Goal: Task Accomplishment & Management: Use online tool/utility

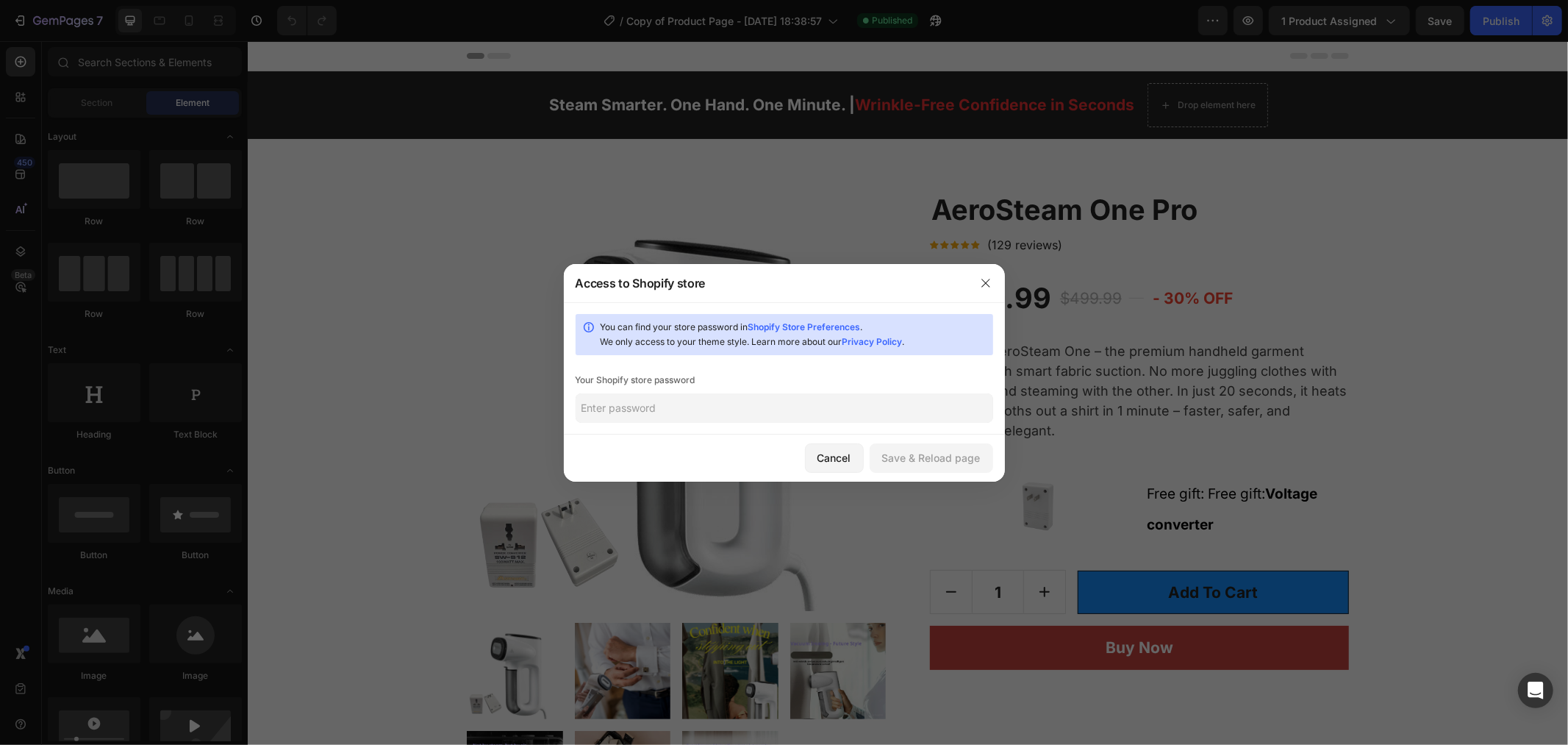
click at [748, 411] on input "text" at bounding box center [784, 408] width 417 height 29
click at [692, 415] on input "text" at bounding box center [784, 408] width 417 height 29
paste input "@Uxb91ff5@1123"
type input "@Uxb91ff5@1123"
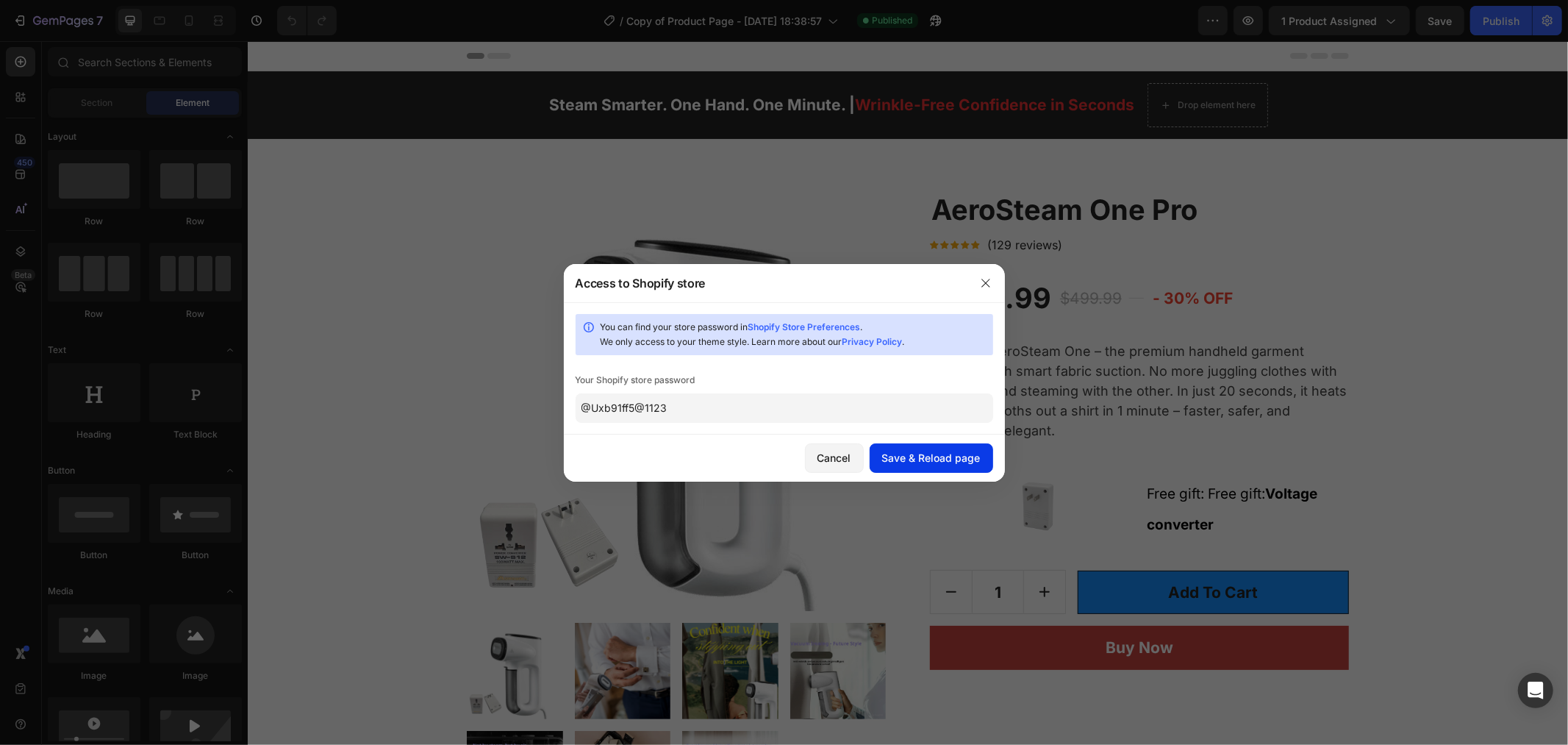
click at [956, 458] on div "Save & Reload page" at bounding box center [931, 458] width 98 height 15
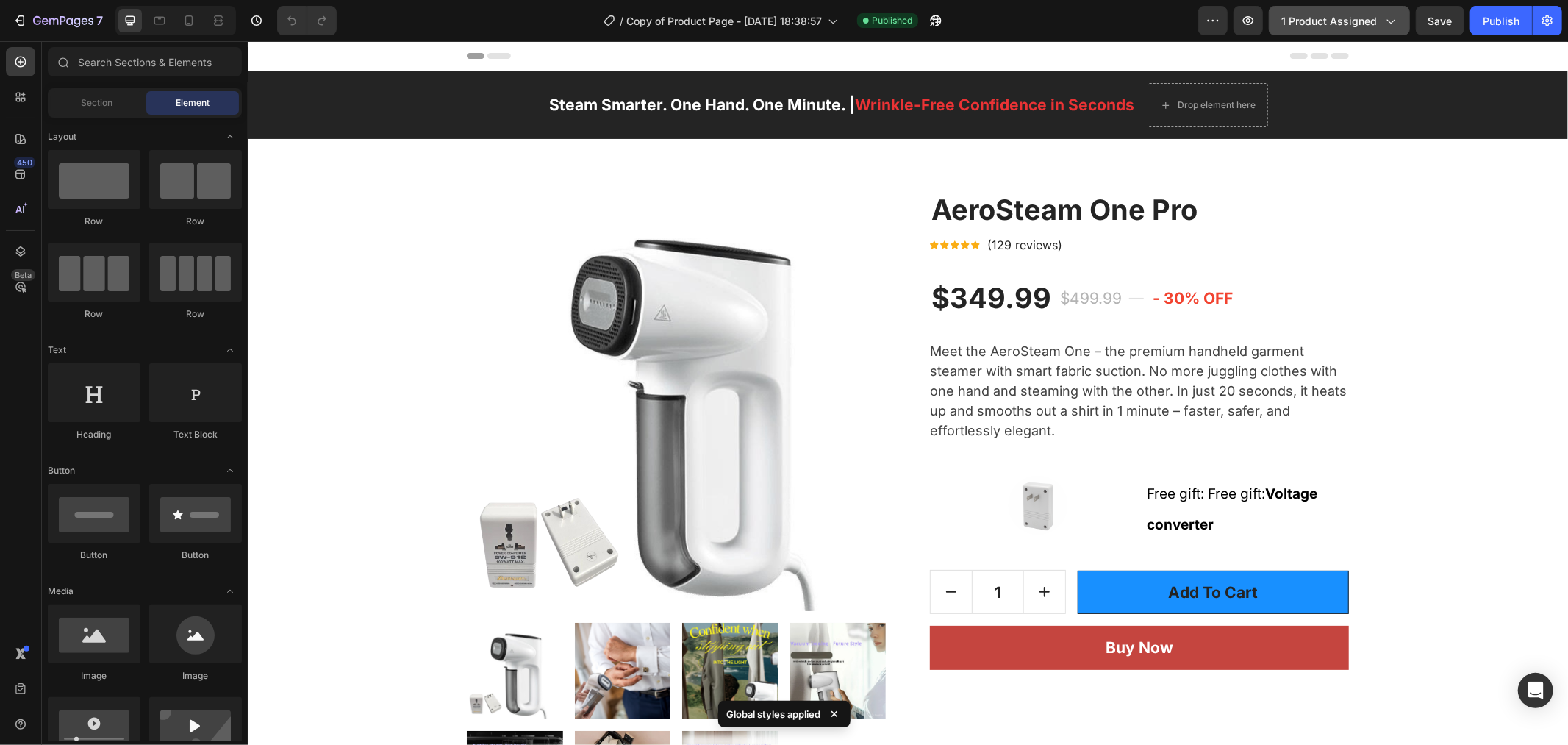
click at [1351, 11] on button "1 product assigned" at bounding box center [1340, 20] width 141 height 29
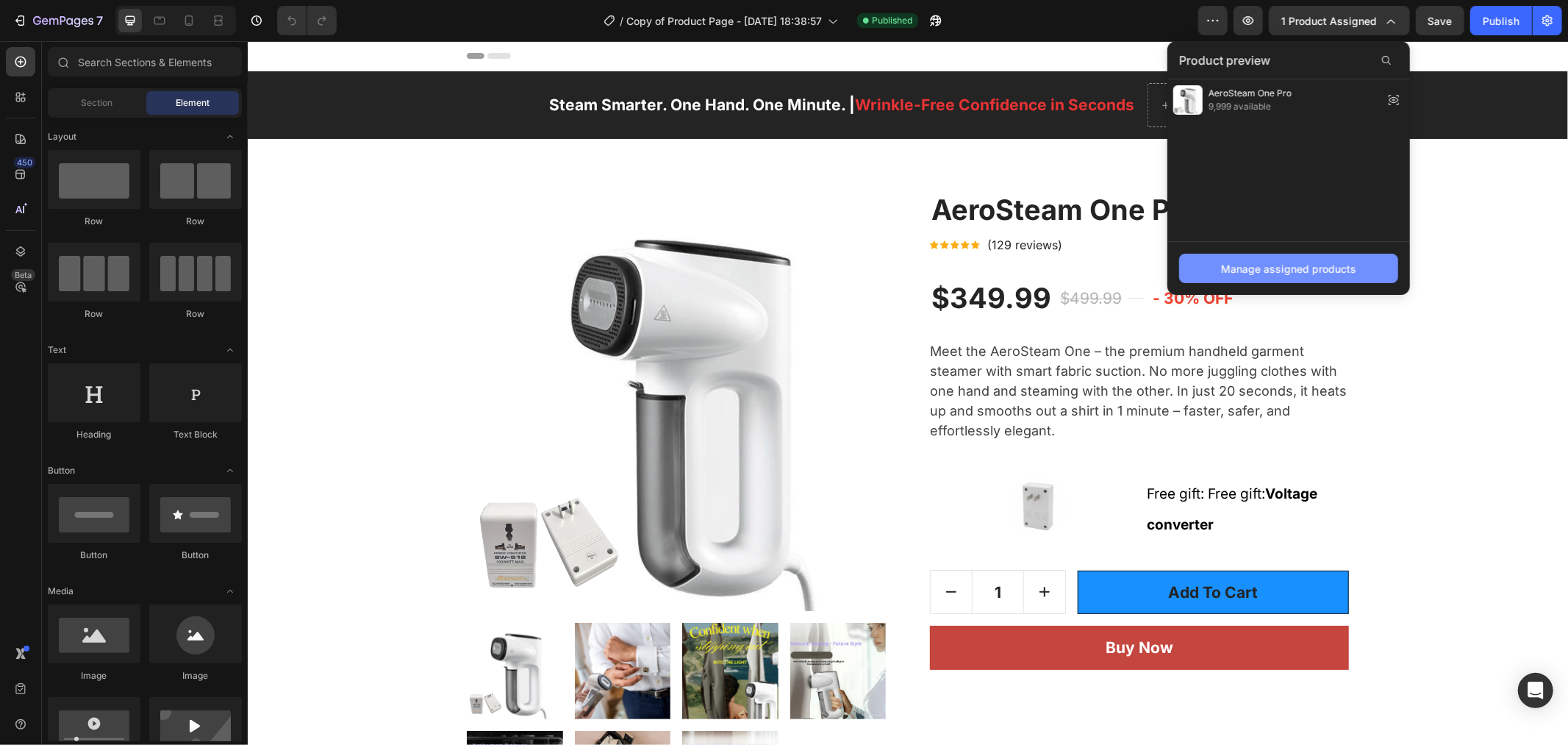
click at [1306, 265] on div "Manage assigned products" at bounding box center [1288, 269] width 135 height 15
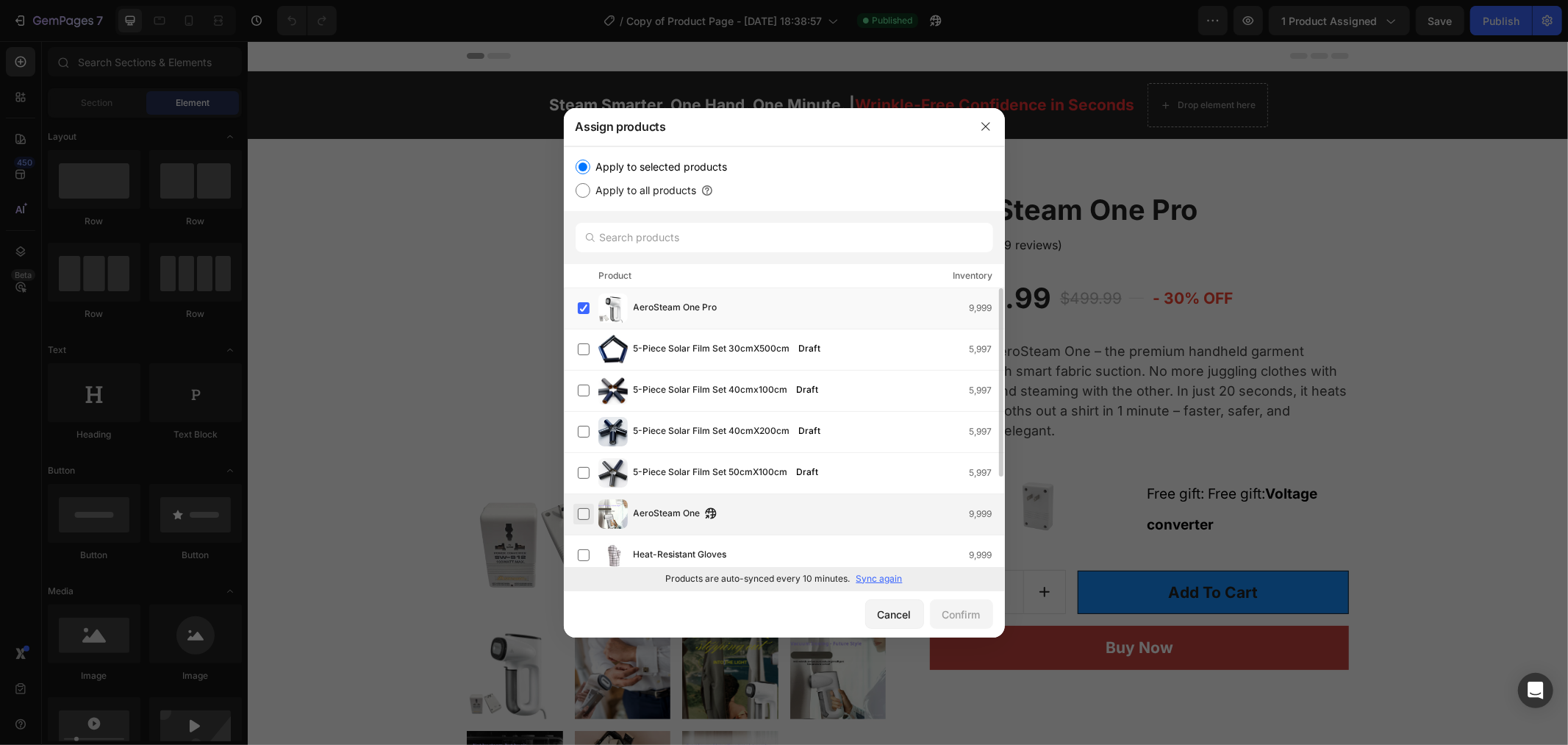
click at [581, 517] on label at bounding box center [584, 514] width 12 height 12
click at [969, 612] on div "Confirm" at bounding box center [962, 614] width 39 height 15
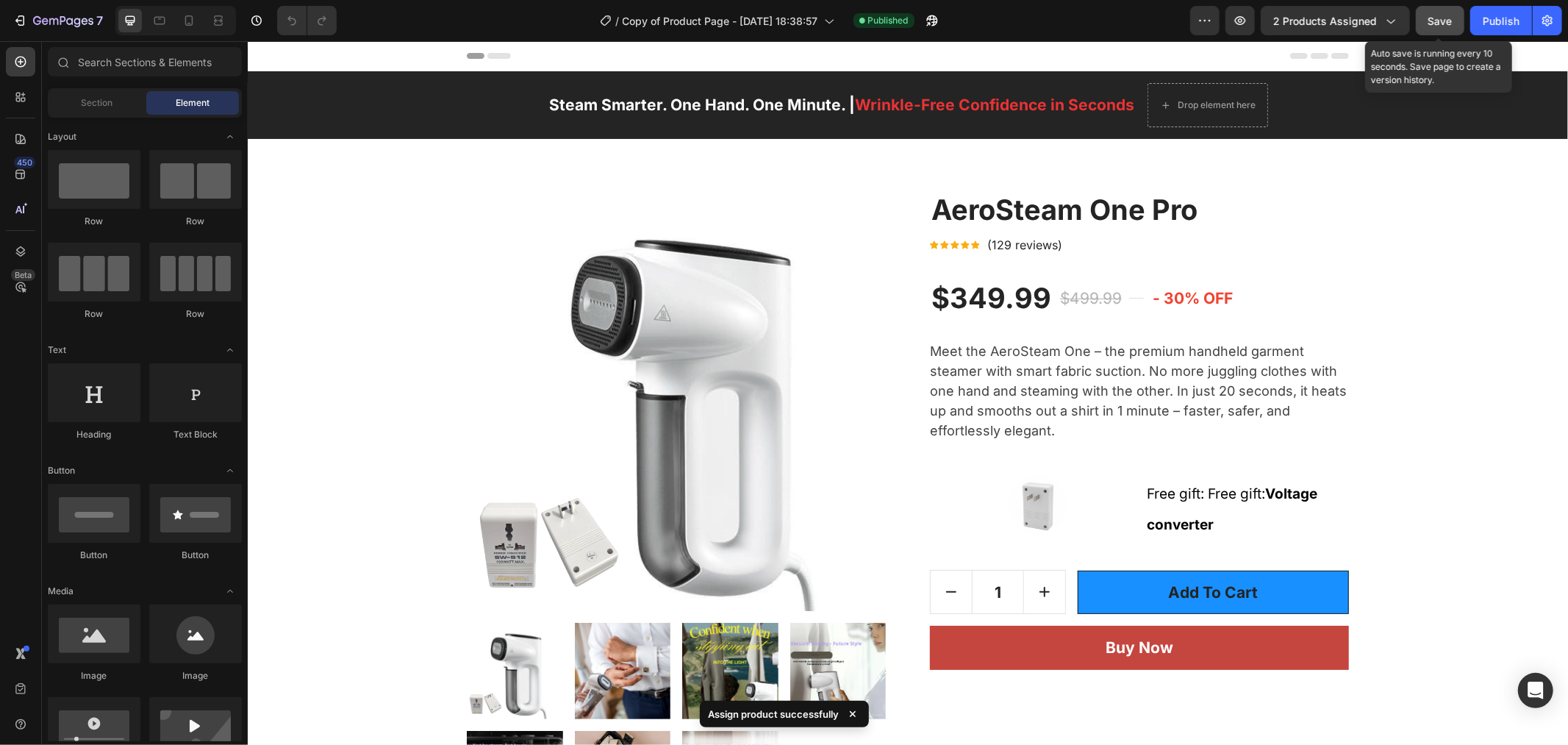
drag, startPoint x: 1439, startPoint y: 22, endPoint x: 1204, endPoint y: 47, distance: 236.3
click at [1439, 22] on span "Save" at bounding box center [1441, 20] width 24 height 13
drag, startPoint x: 1498, startPoint y: 20, endPoint x: 1262, endPoint y: 58, distance: 239.0
click at [1498, 20] on div "Publish" at bounding box center [1501, 21] width 37 height 15
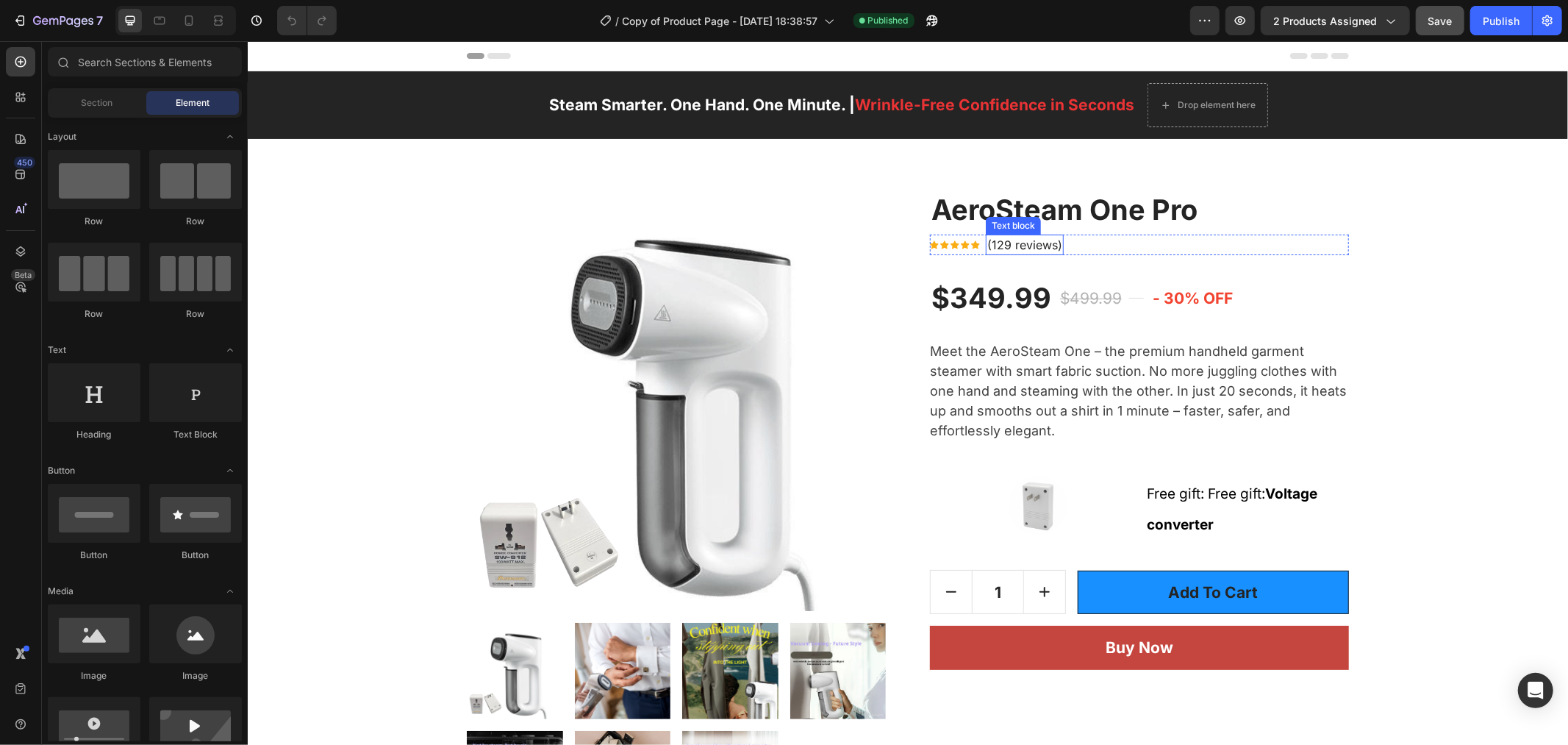
click at [1046, 219] on h2 "AeroSteam One Pro" at bounding box center [1139, 210] width 419 height 37
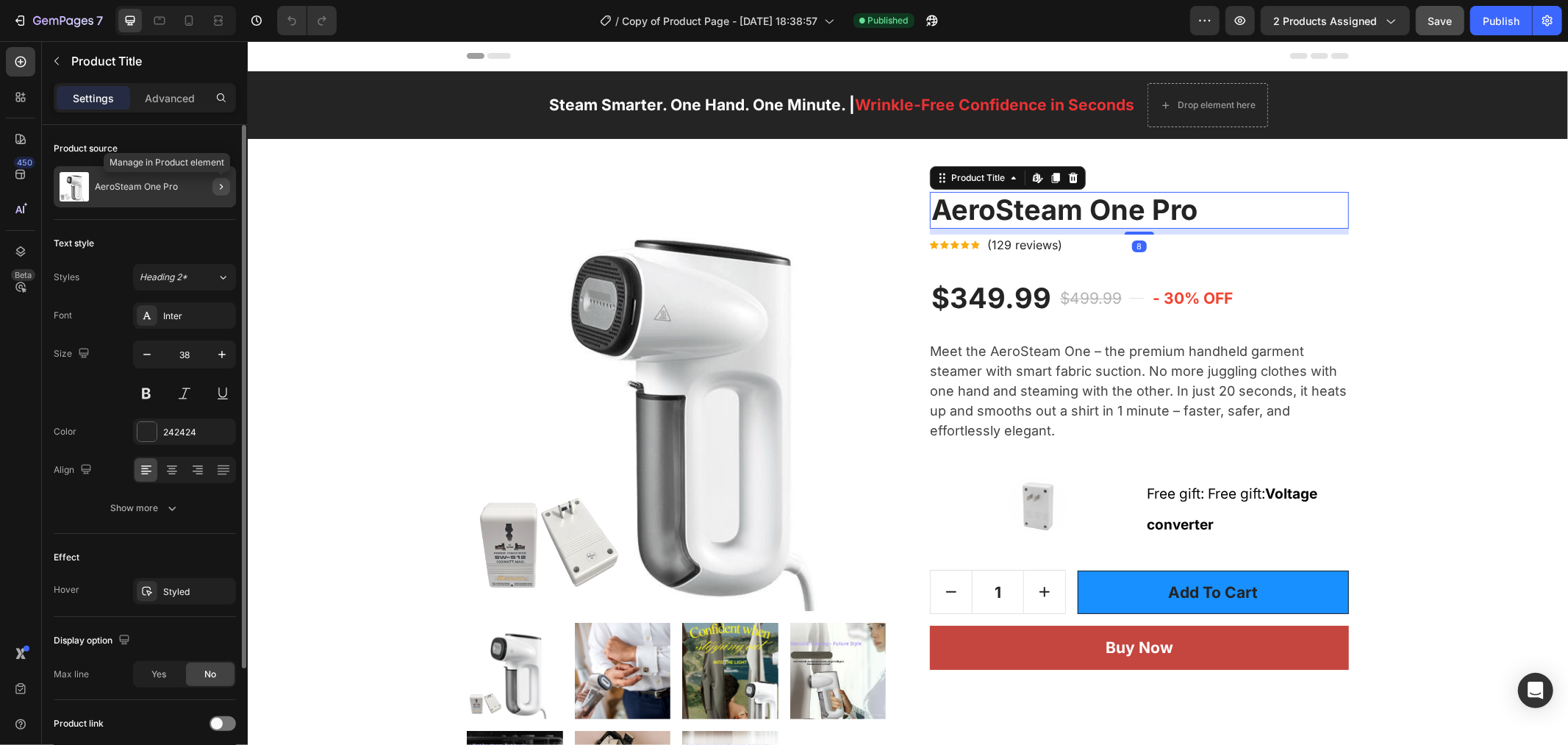
click at [218, 189] on icon "button" at bounding box center [222, 187] width 12 height 12
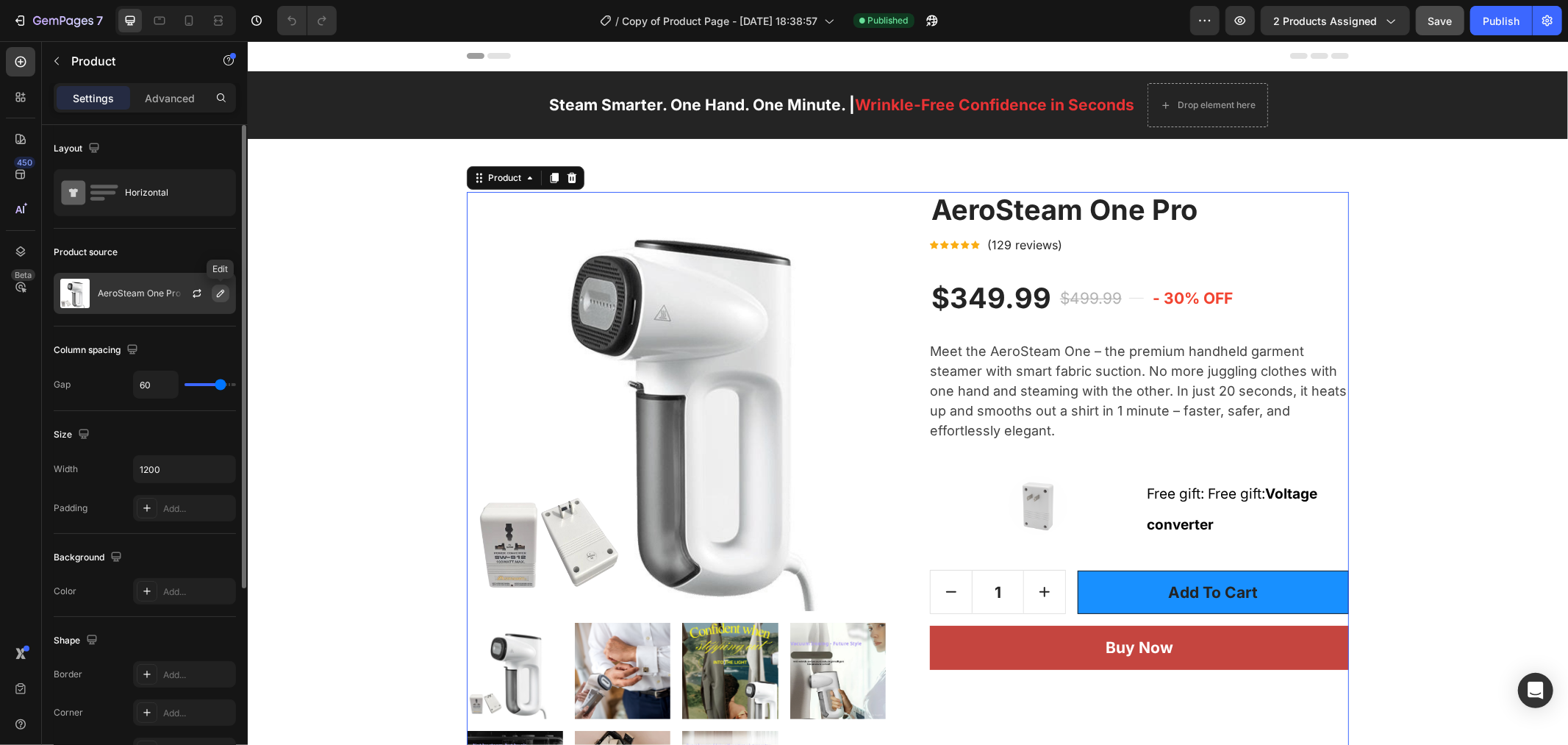
click at [213, 296] on button "button" at bounding box center [220, 293] width 17 height 17
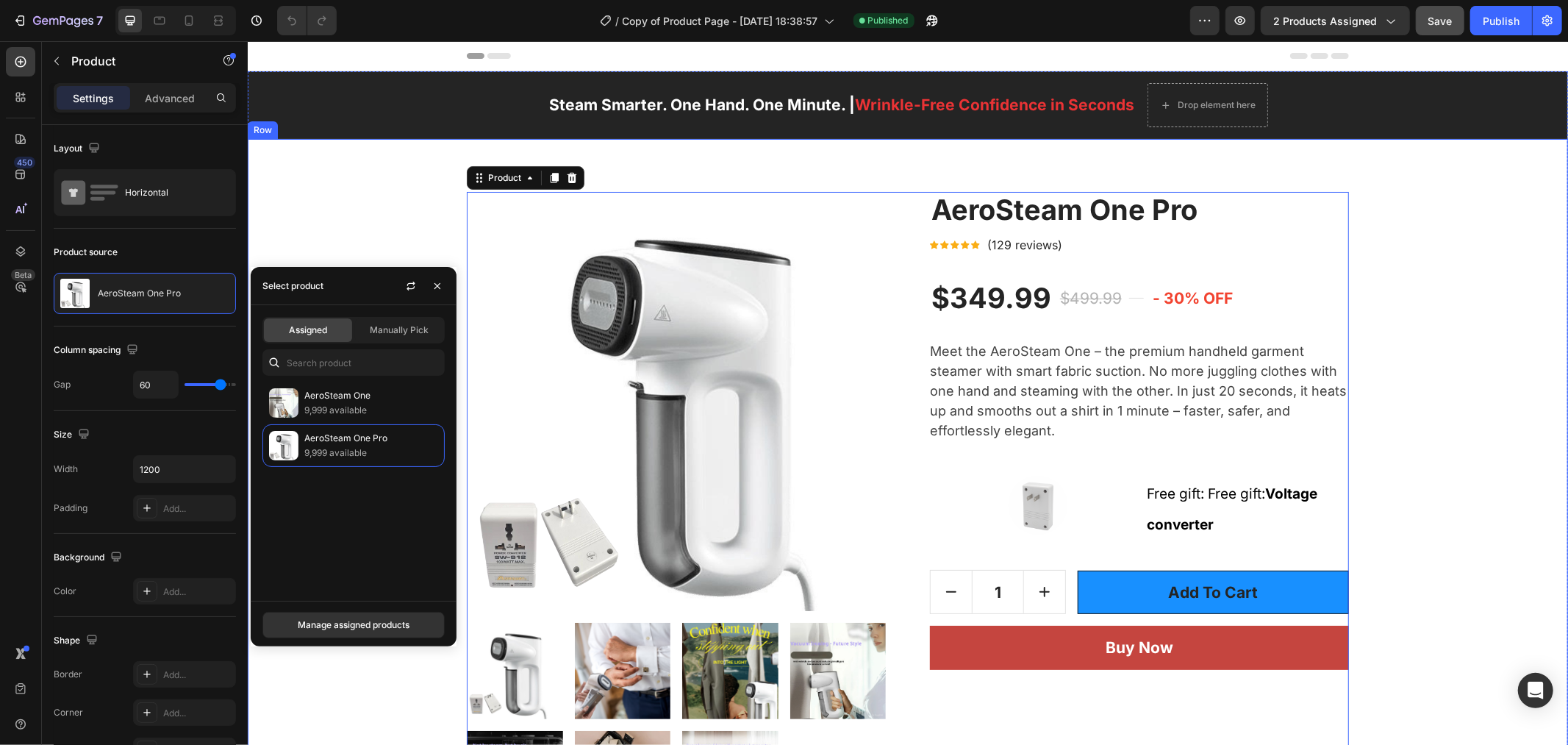
click at [1488, 408] on div "Product Images Image FREE & FAST US Shipping Text block Free delivery and retur…" at bounding box center [906, 632] width 1298 height 882
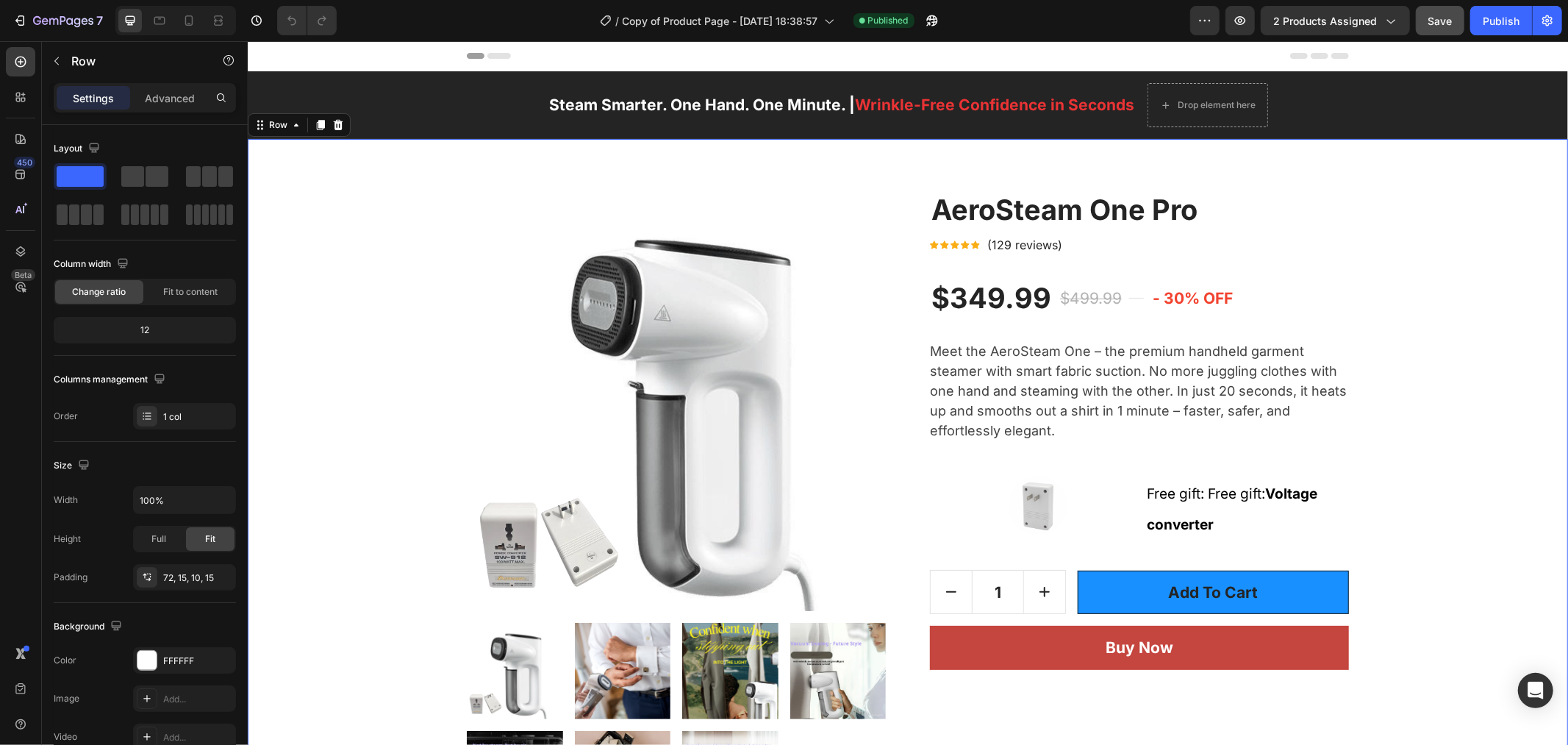
scroll to position [381, 0]
